Goal: Task Accomplishment & Management: Manage account settings

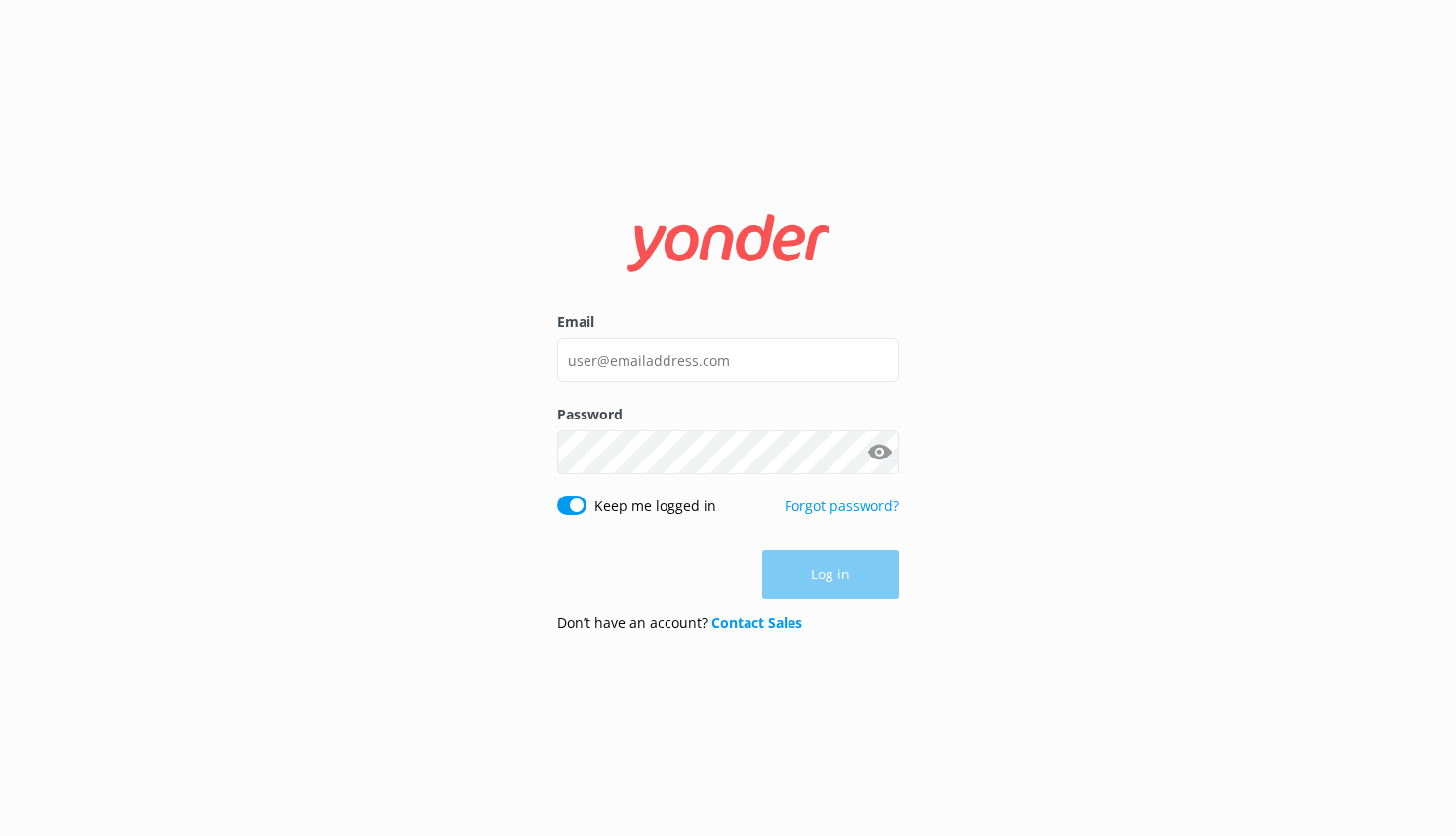
click at [626, 332] on div "Email" at bounding box center [728, 357] width 341 height 92
click at [629, 360] on input "Email" at bounding box center [728, 360] width 341 height 44
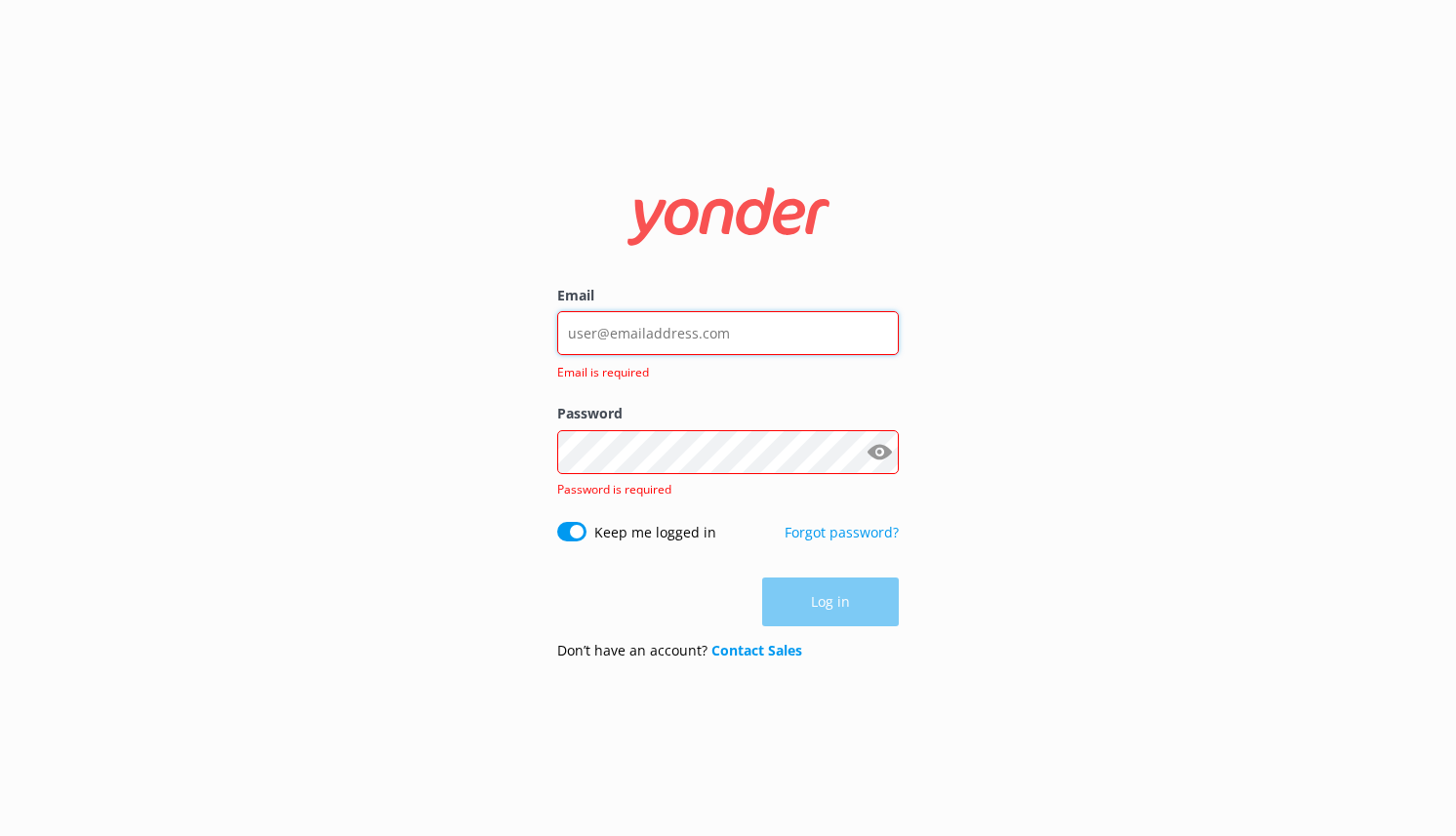
type input "[EMAIL_ADDRESS][DOMAIN_NAME]"
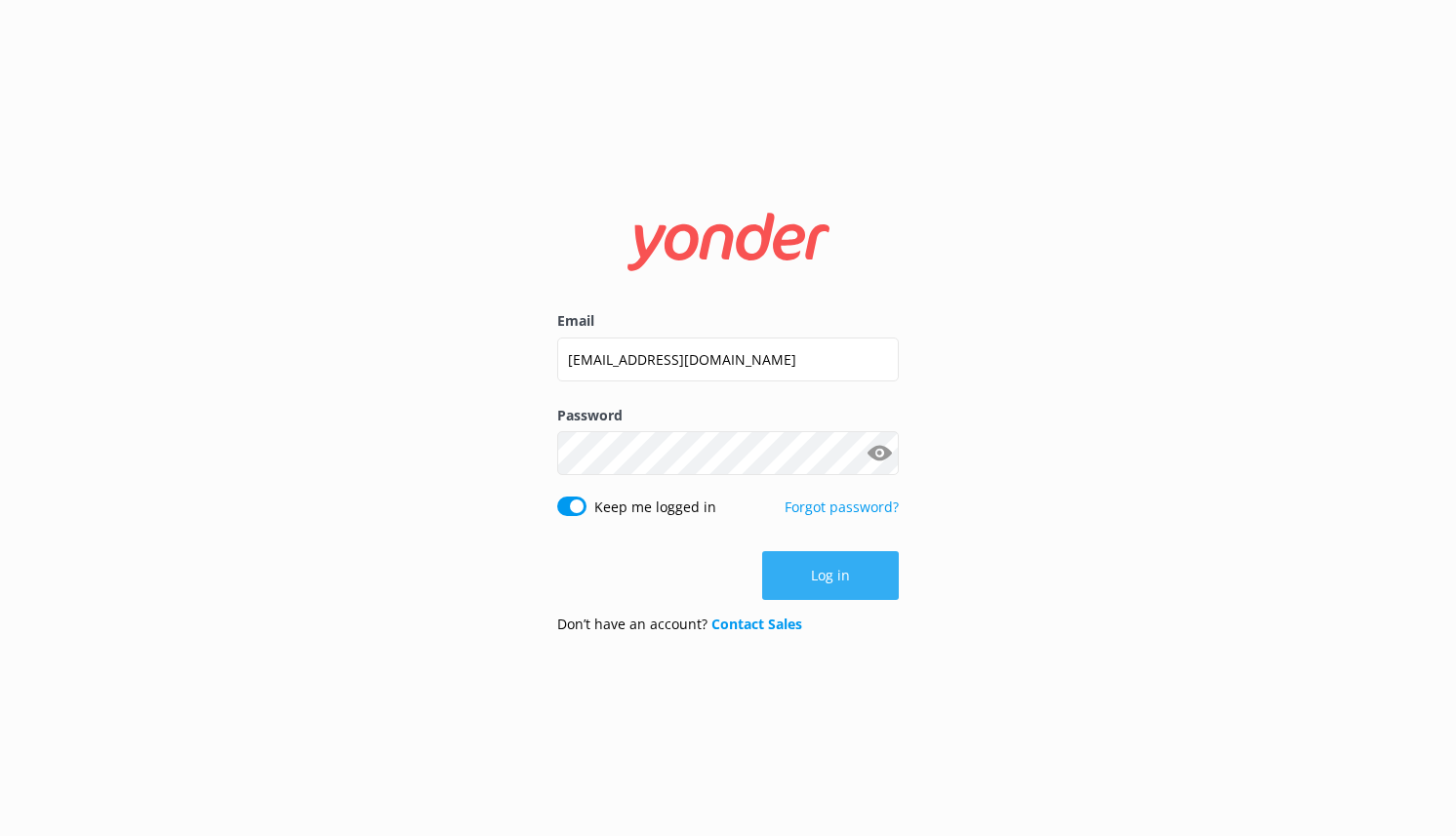
click at [807, 571] on button "Log in" at bounding box center [829, 575] width 136 height 49
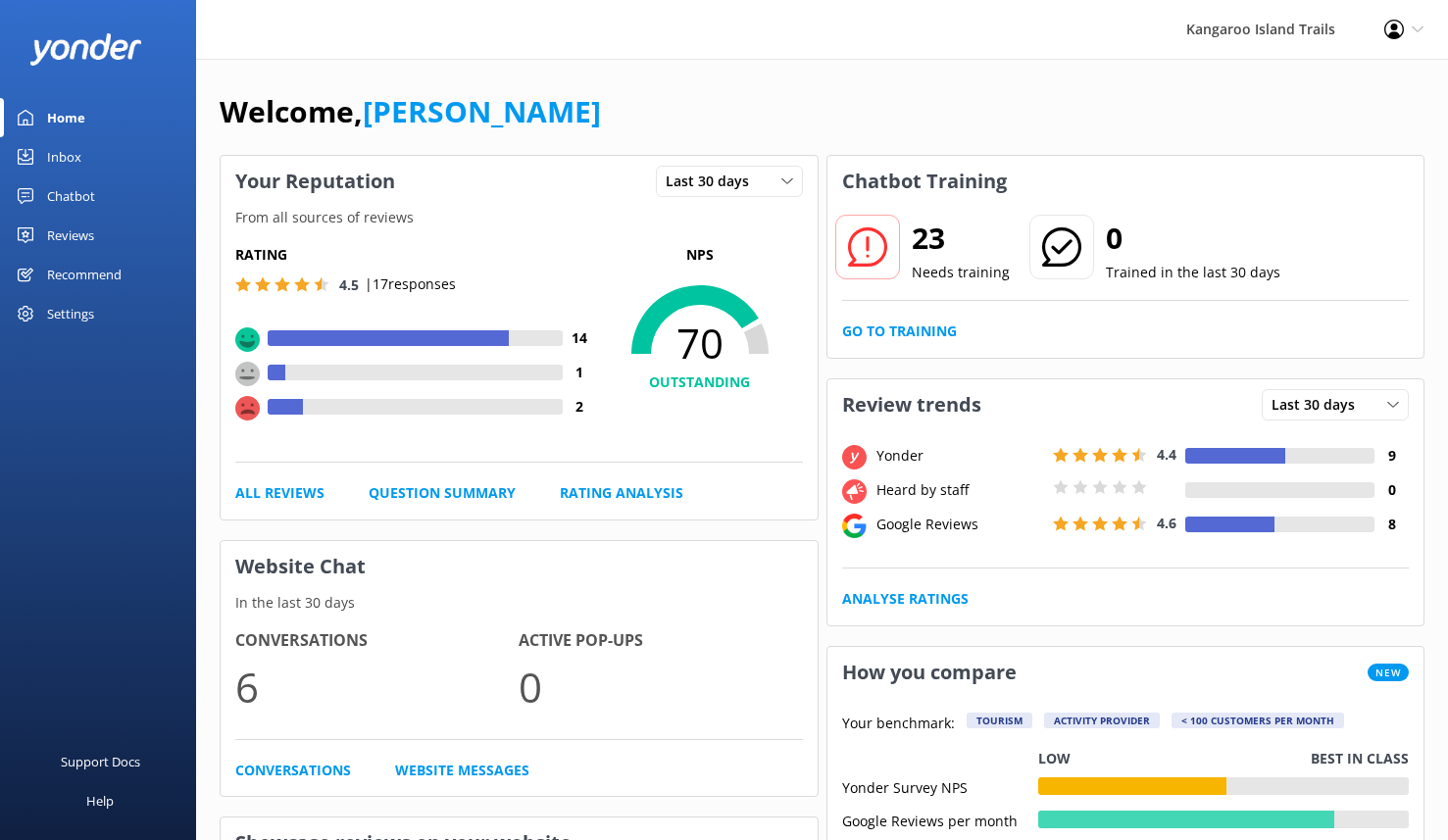
click at [68, 198] on div "Chatbot" at bounding box center [71, 196] width 48 height 39
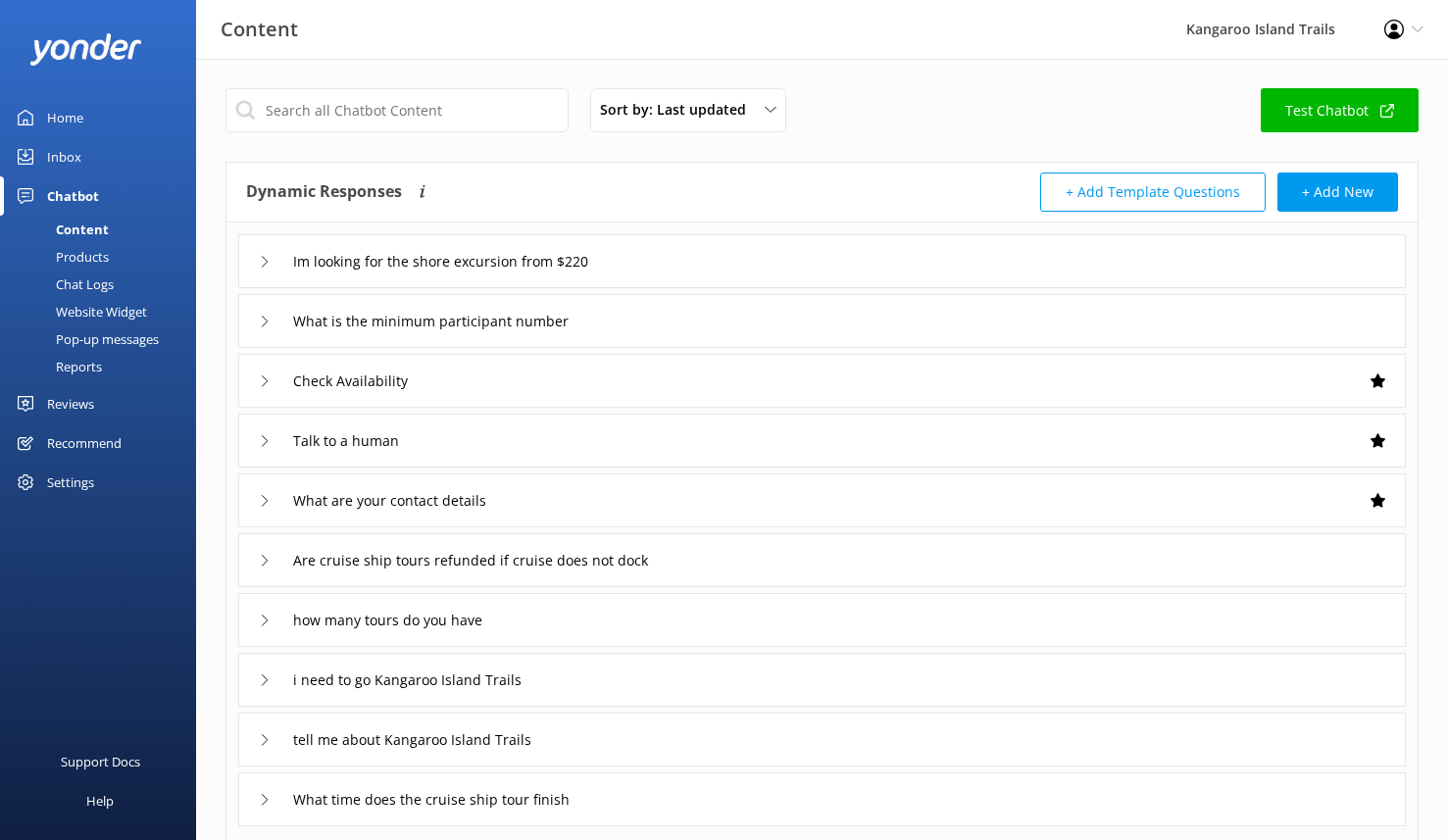
click at [99, 308] on div "Website Widget" at bounding box center [79, 312] width 135 height 28
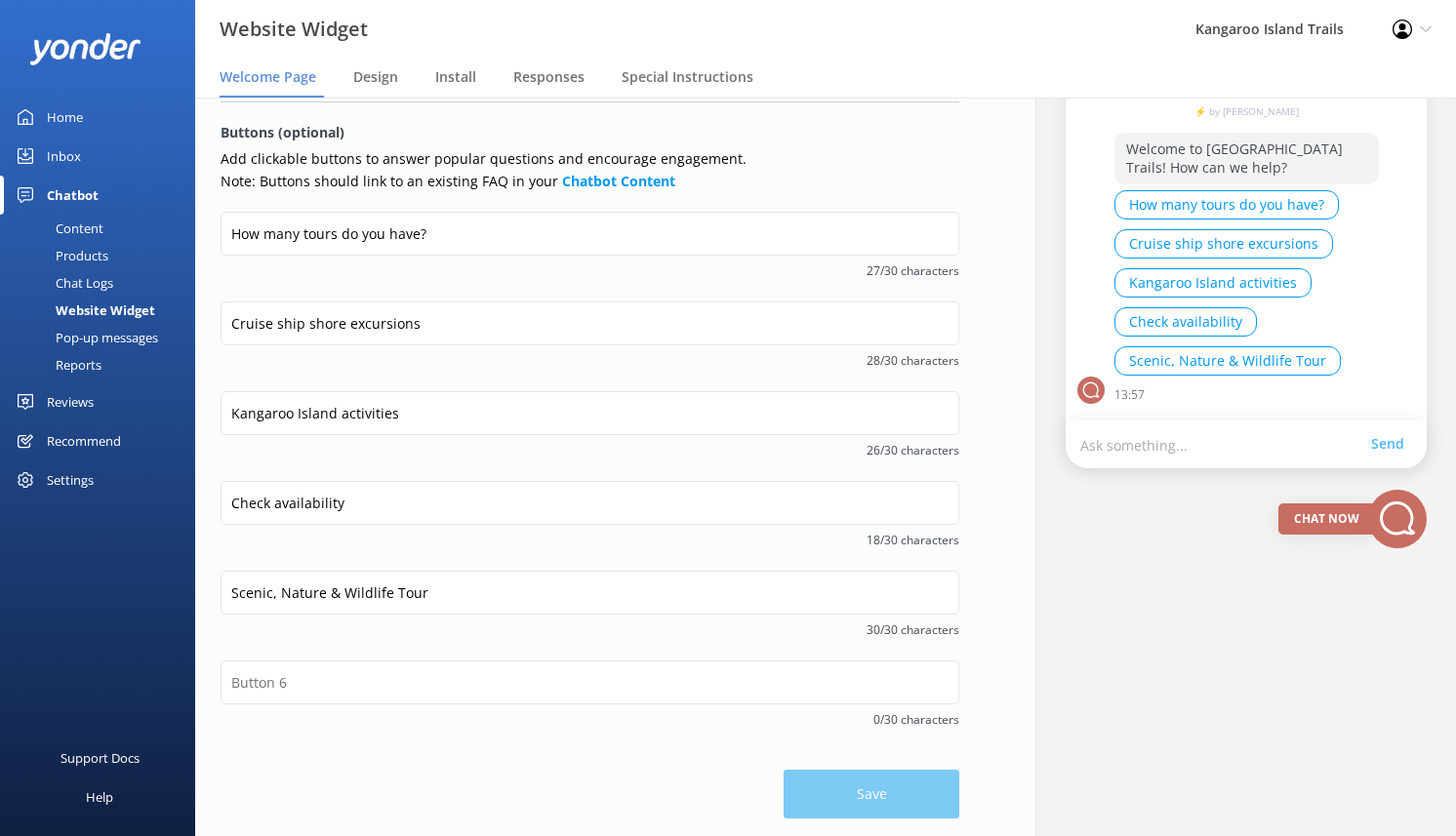
scroll to position [245, 0]
click at [383, 77] on span "Design" at bounding box center [376, 77] width 45 height 20
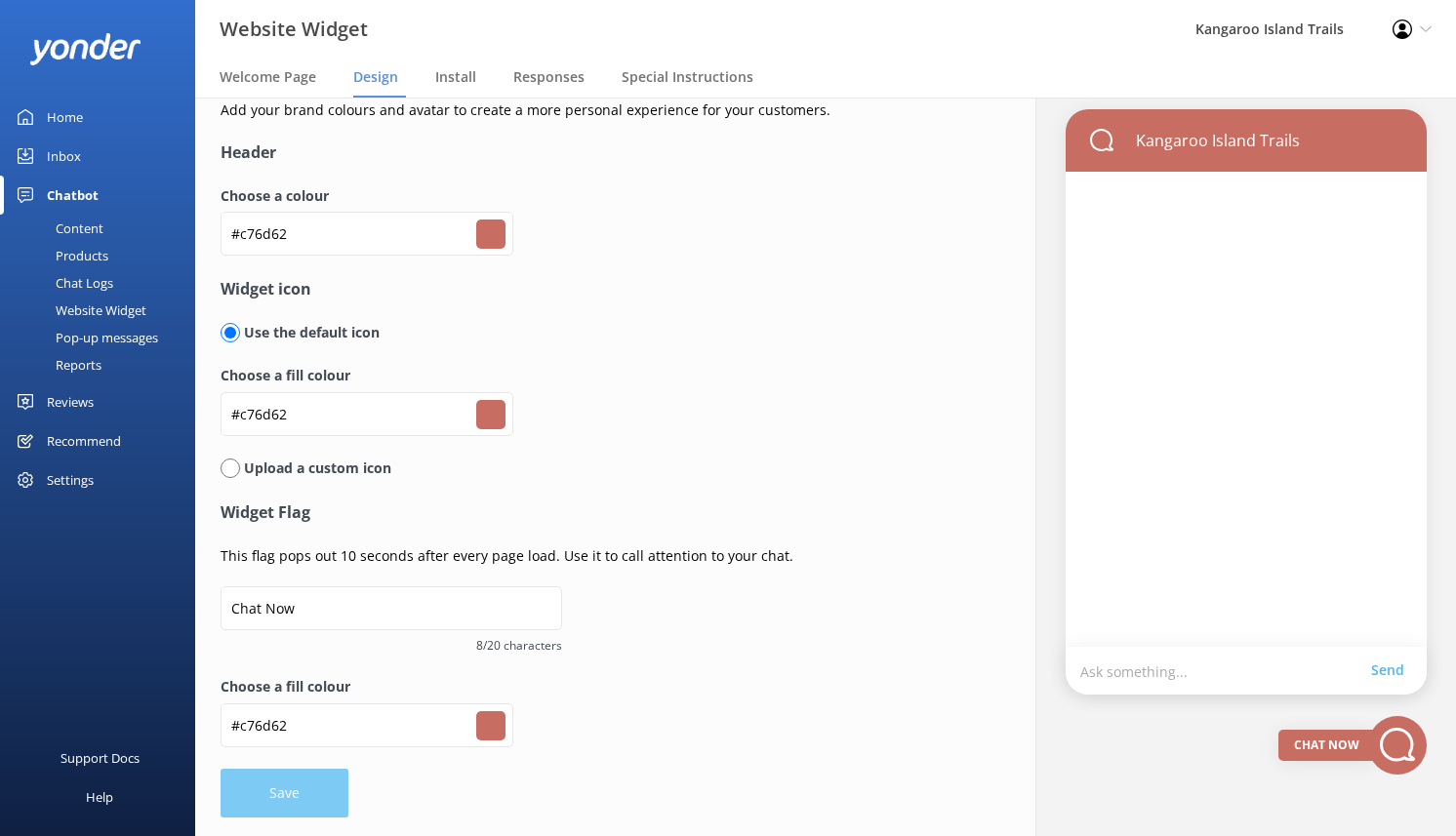
click at [235, 471] on input "radio" at bounding box center [230, 468] width 20 height 20
radio input "true"
radio input "false"
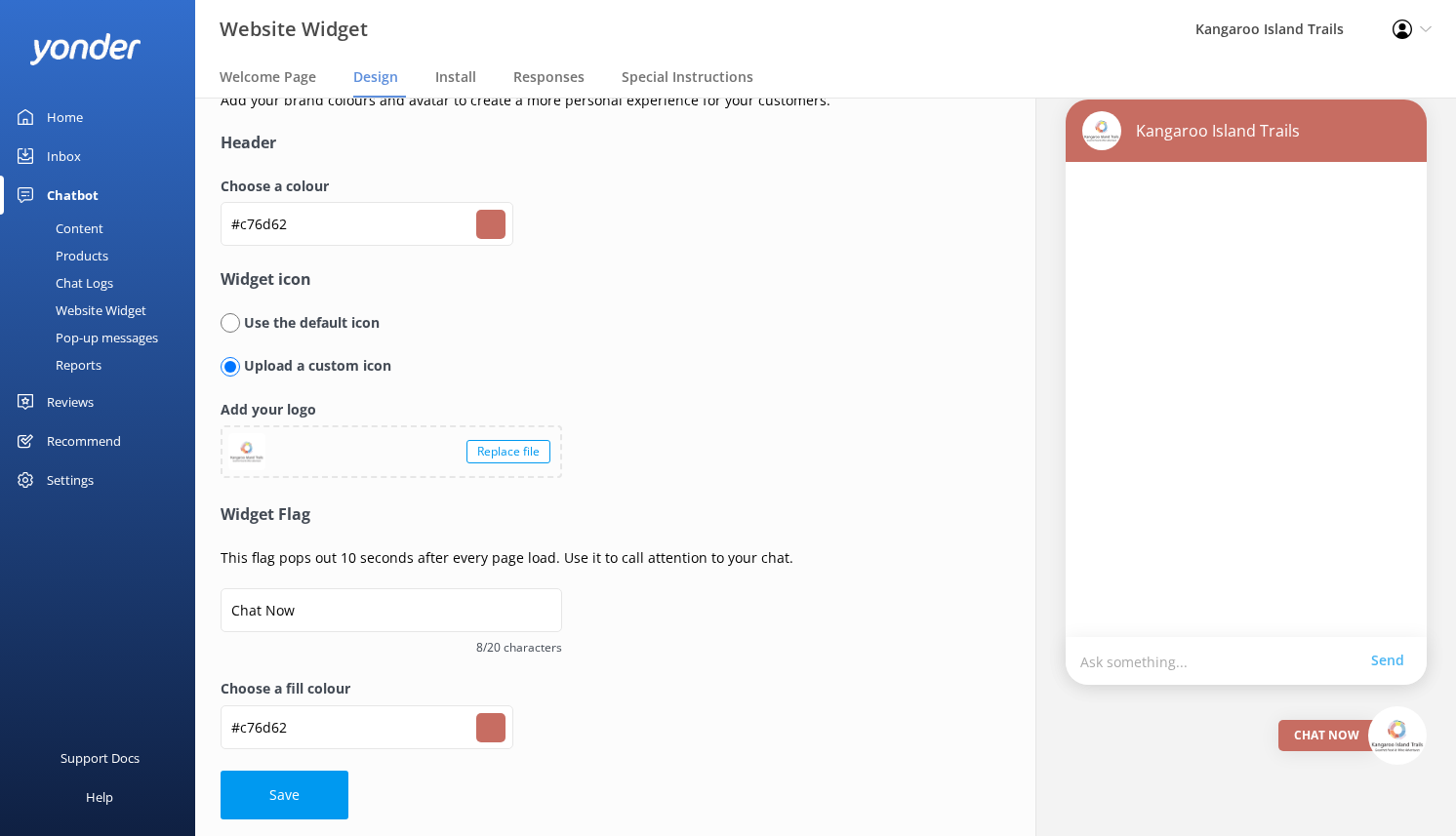
scroll to position [29, 0]
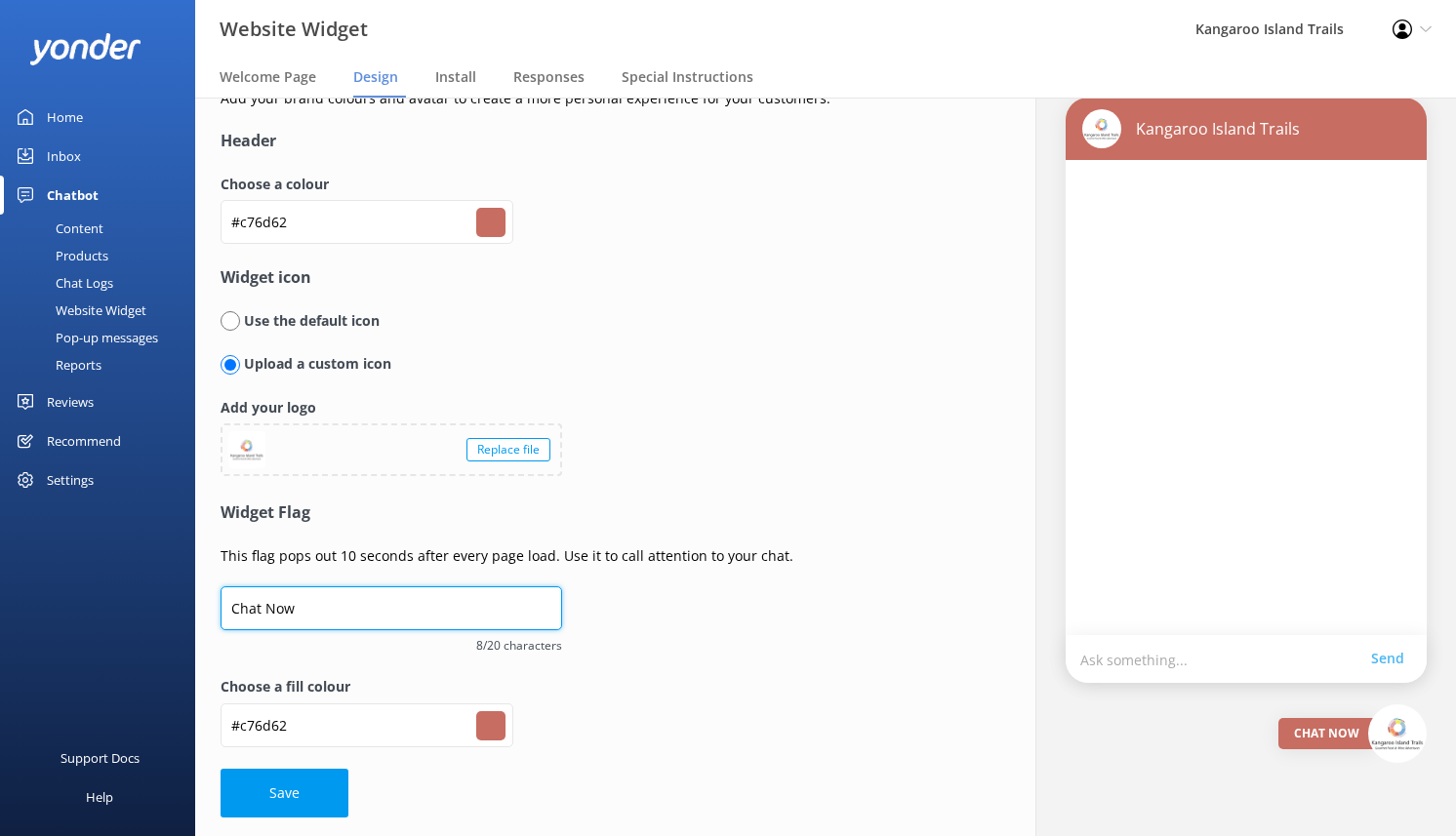
drag, startPoint x: 316, startPoint y: 603, endPoint x: 191, endPoint y: 596, distance: 125.2
click at [191, 596] on div "Website Widget Kangaroo Island Trails Profile Settings Logout Welcome Page Desi…" at bounding box center [728, 467] width 1456 height 738
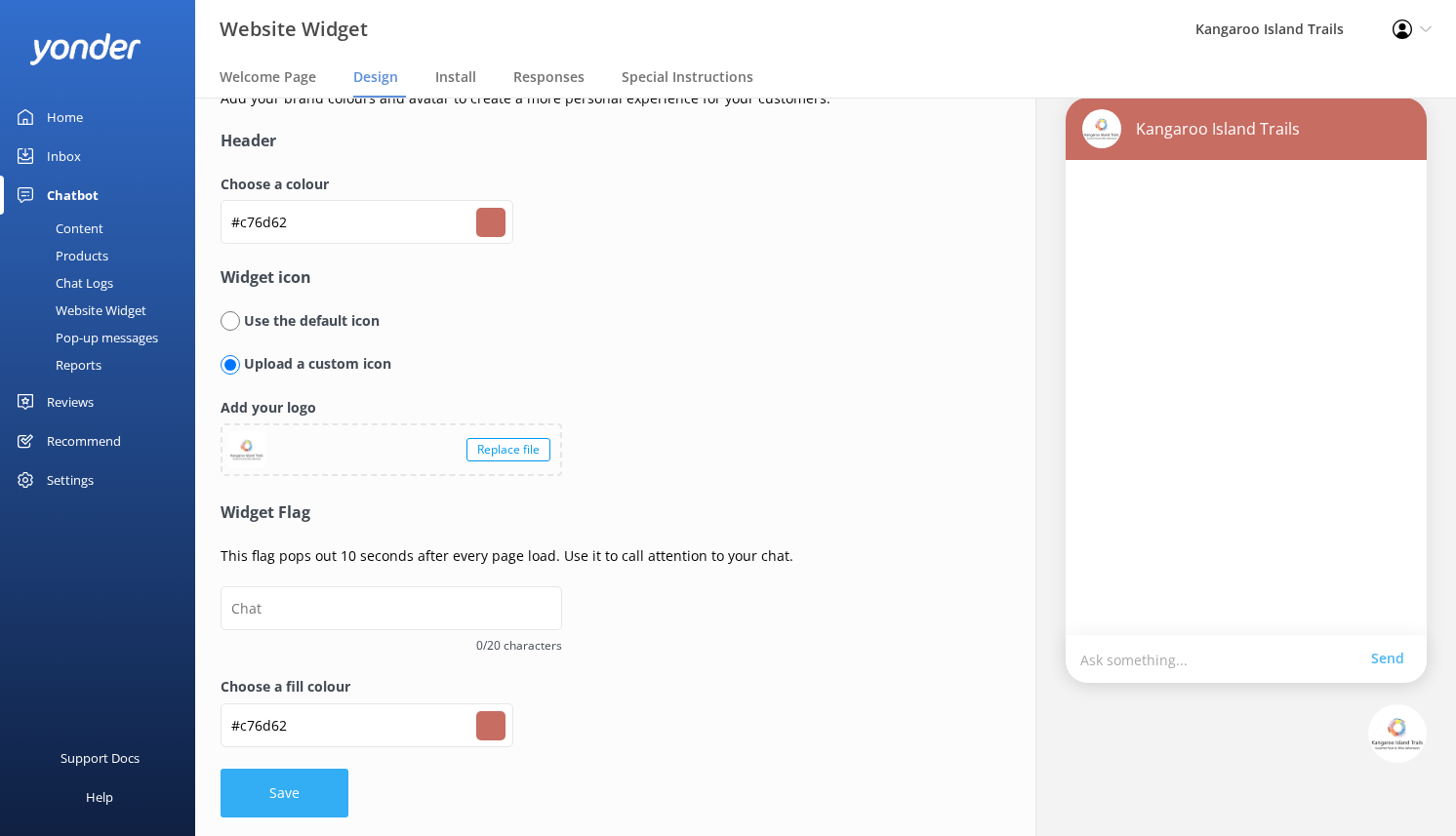
click at [315, 808] on button "Save" at bounding box center [284, 793] width 127 height 49
click at [312, 793] on form "Header Choose a colour #c76d62 #c76d62 Widget icon Use the default icon Upload …" at bounding box center [589, 472] width 738 height 688
click at [234, 325] on input "radio" at bounding box center [230, 320] width 20 height 20
radio input "true"
radio input "false"
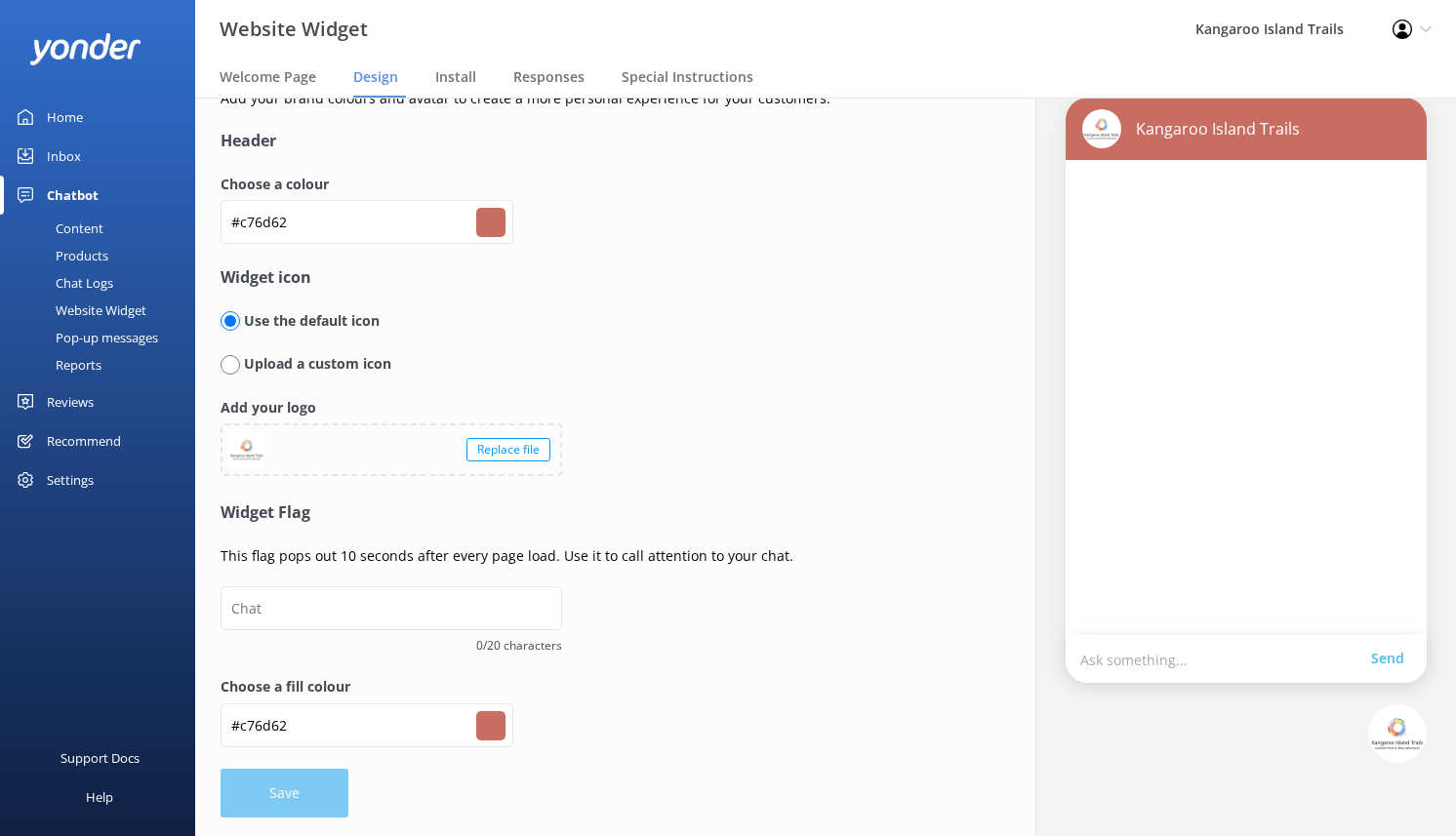
scroll to position [18, 0]
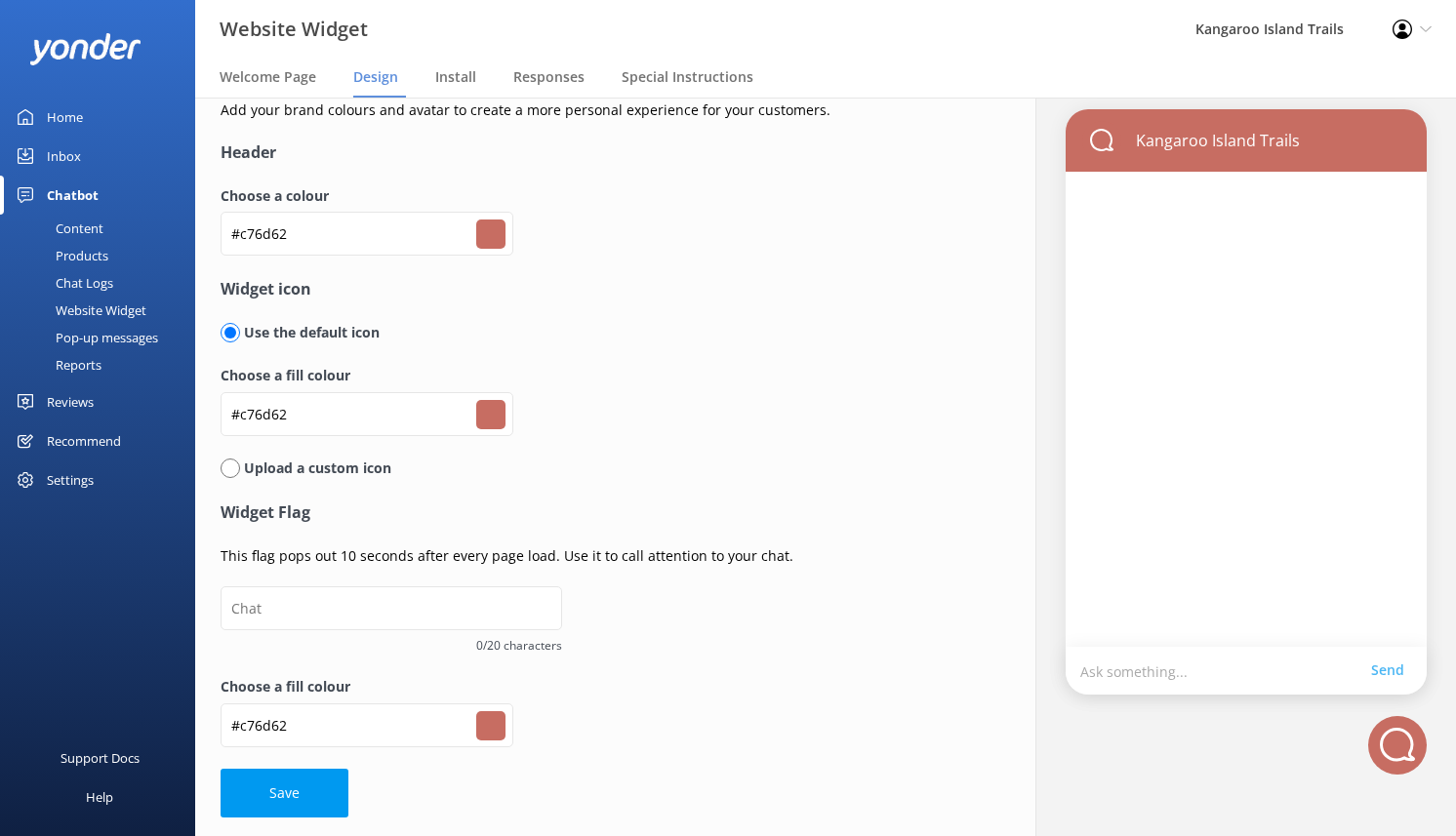
click at [307, 793] on button "Save" at bounding box center [284, 793] width 127 height 49
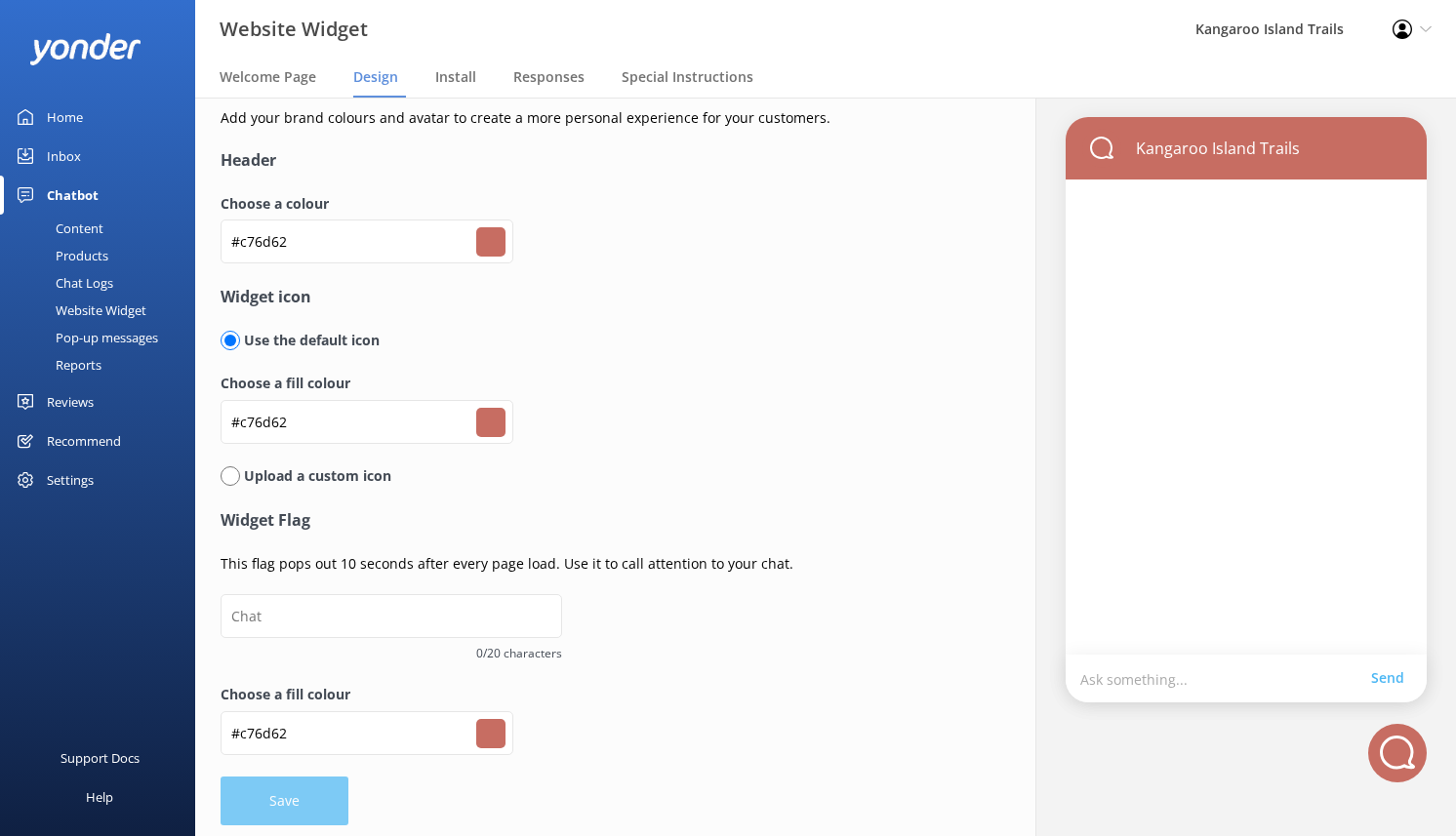
scroll to position [0, 0]
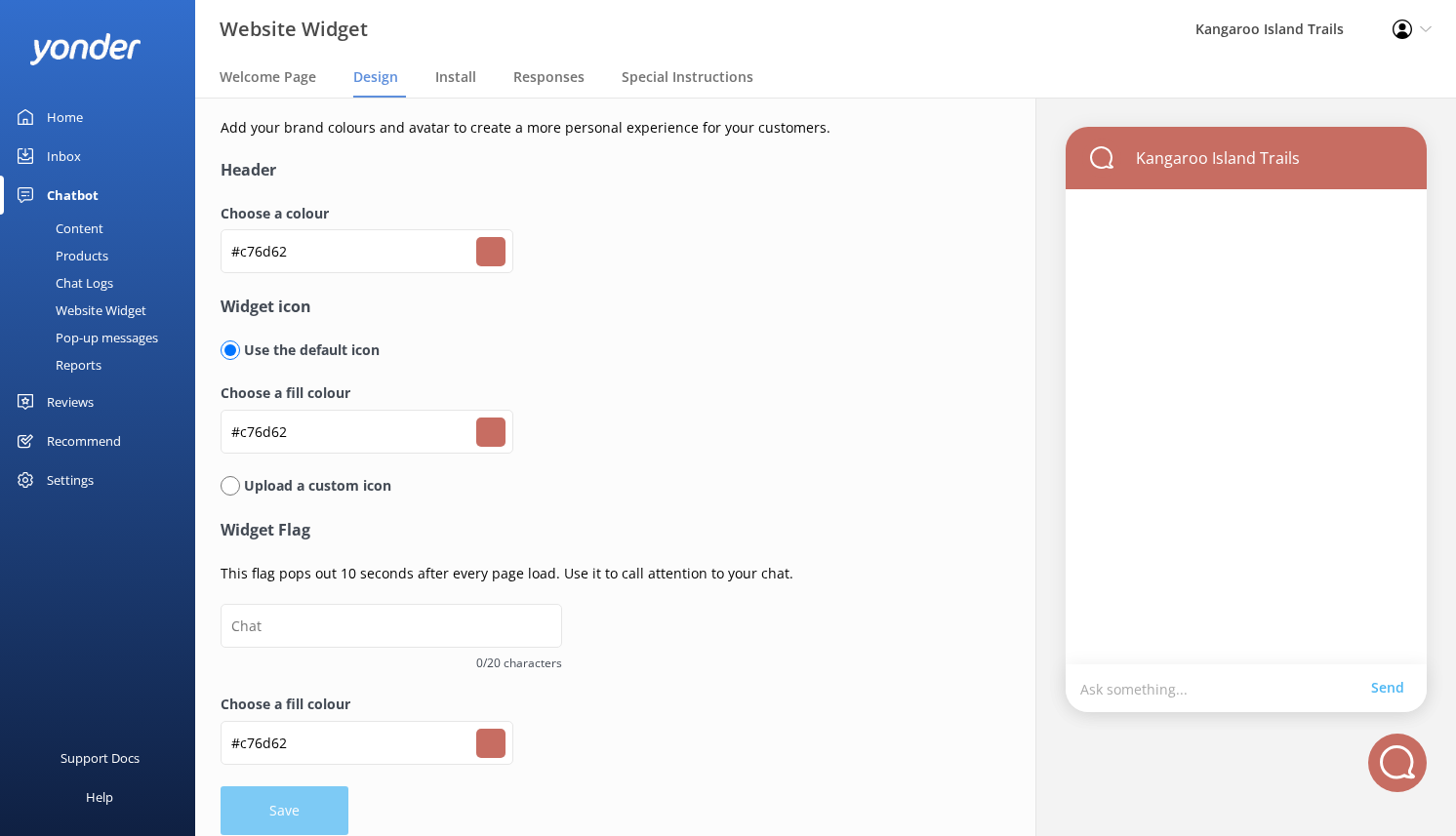
click at [1416, 30] on div "Profile Settings Logout" at bounding box center [1412, 29] width 88 height 59
